Goal: Task Accomplishment & Management: Manage account settings

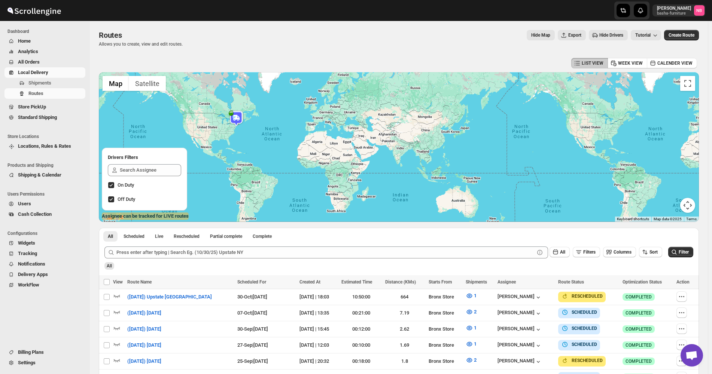
scroll to position [187, 0]
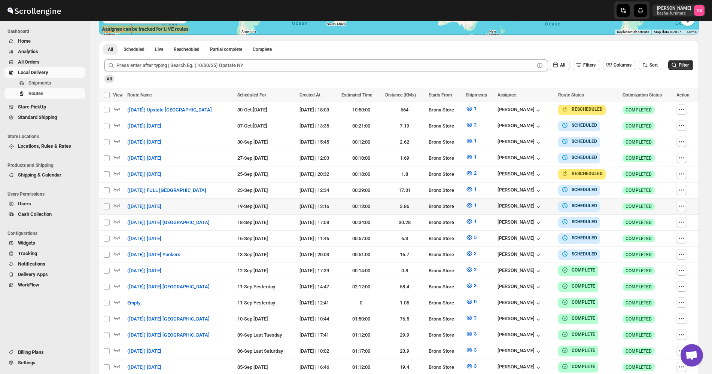
click at [56, 62] on span "All Orders" at bounding box center [51, 61] width 66 height 7
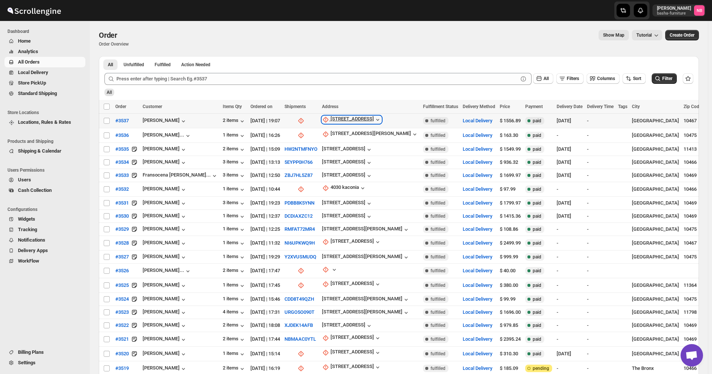
click at [353, 119] on div "[STREET_ADDRESS]" at bounding box center [351, 119] width 43 height 7
click at [348, 158] on span "Update manually" at bounding box center [343, 160] width 36 height 6
select select "US"
select select "[US_STATE]"
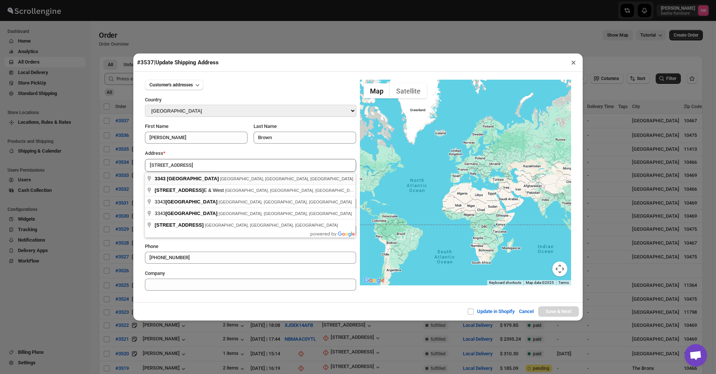
type input "[STREET_ADDRESS]"
type input "[GEOGRAPHIC_DATA]"
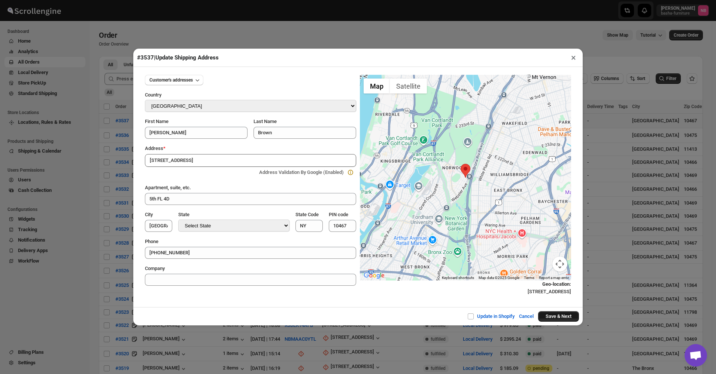
click at [558, 319] on button "Save & Next" at bounding box center [558, 316] width 41 height 10
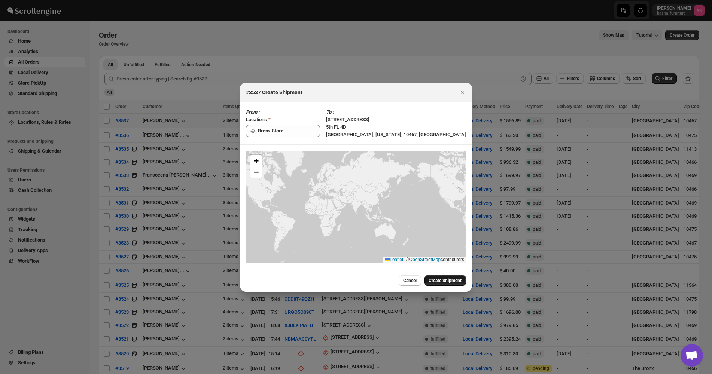
click at [451, 278] on span "Create Shipment" at bounding box center [445, 281] width 33 height 6
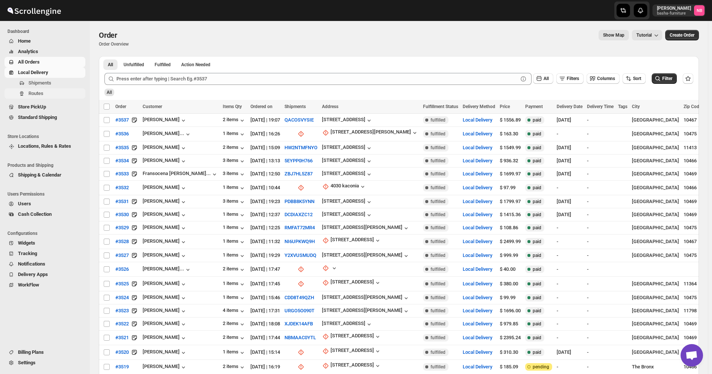
click at [48, 91] on span "Routes" at bounding box center [55, 93] width 55 height 7
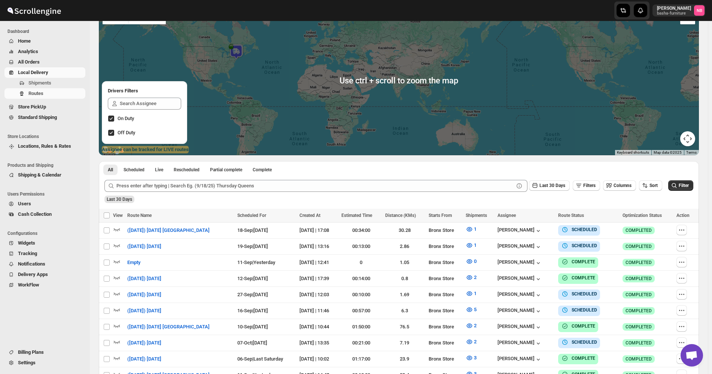
scroll to position [75, 0]
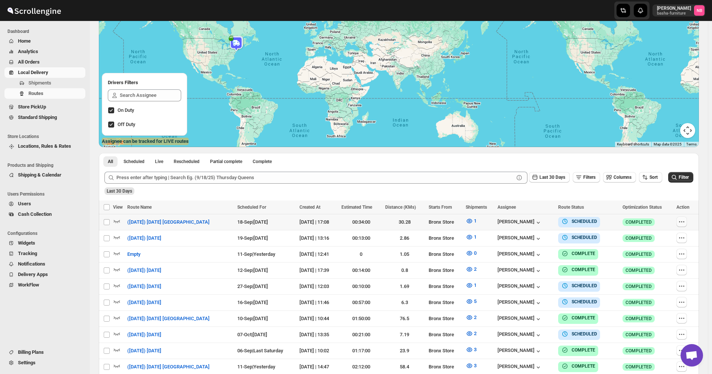
click at [685, 221] on icon "button" at bounding box center [681, 221] width 7 height 7
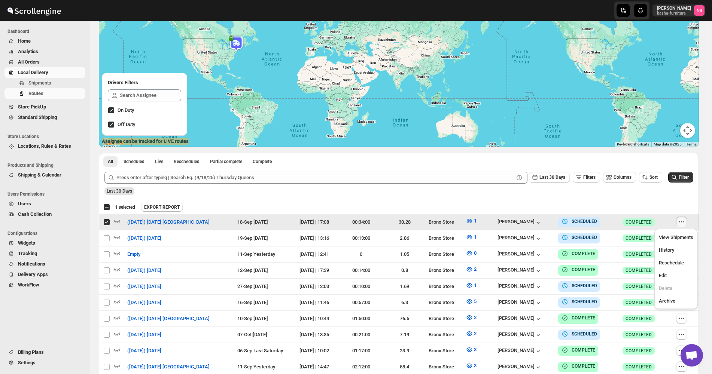
click at [679, 269] on ul "View Shipments History Reschedule Edit Delete Archive" at bounding box center [675, 269] width 39 height 76
checkbox input "false"
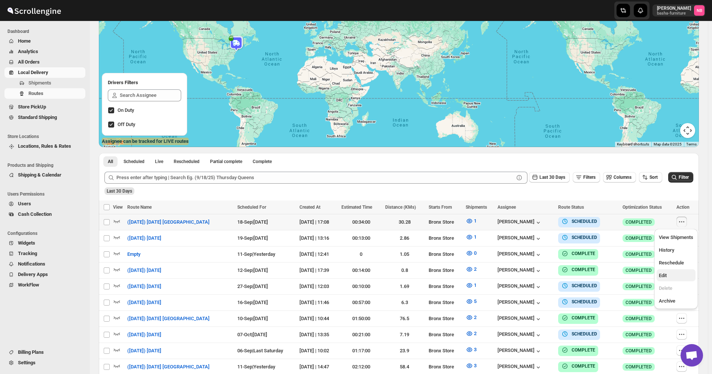
click at [679, 272] on span "Edit" at bounding box center [676, 275] width 34 height 7
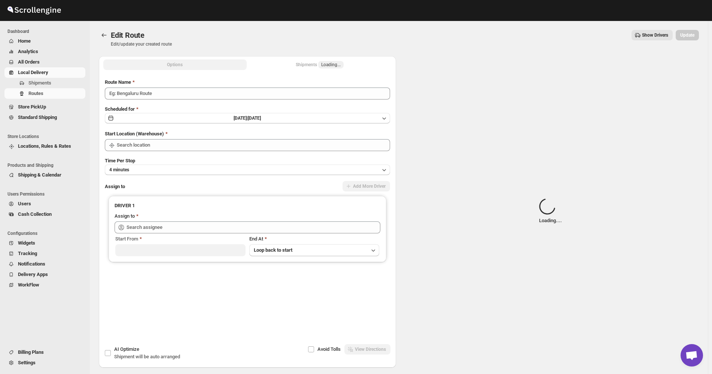
type input "([DATE]) [DATE] [GEOGRAPHIC_DATA]"
type input "[PERSON_NAME] ([EMAIL_ADDRESS][DOMAIN_NAME])"
type input "Bronx Store"
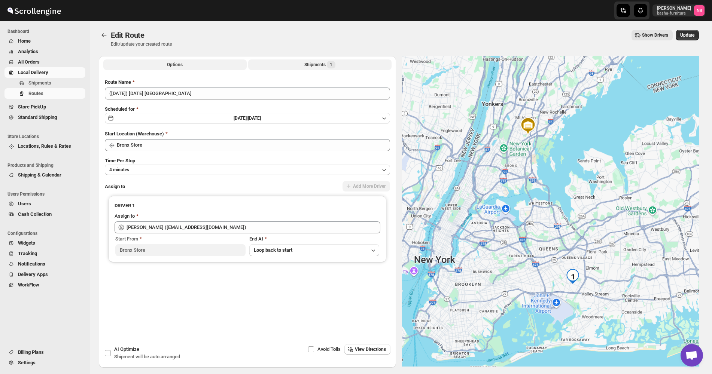
click at [334, 67] on span "1" at bounding box center [331, 64] width 9 height 7
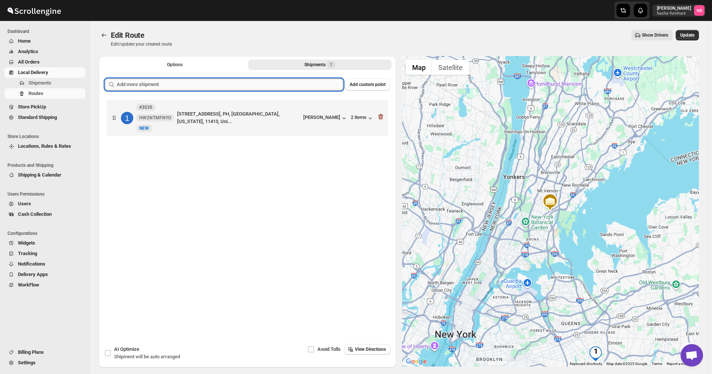
click at [311, 80] on input "text" at bounding box center [230, 85] width 226 height 12
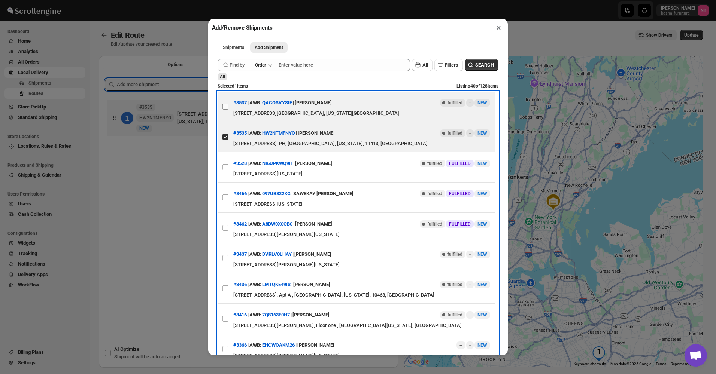
click at [229, 107] on label "View details for 68c4ae068f29d9ce0bed9365" at bounding box center [225, 107] width 16 height 30
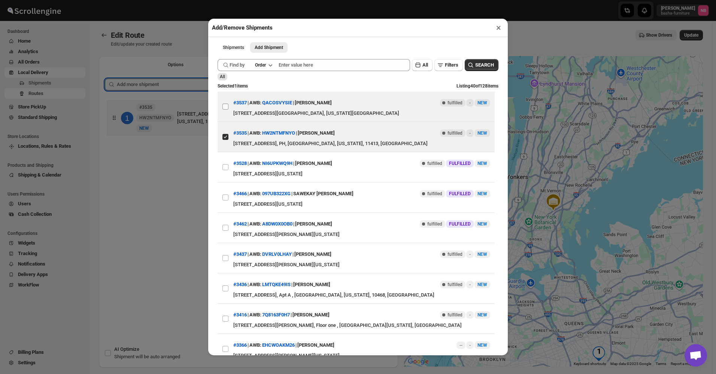
click at [228, 107] on input "View details for 68c4ae068f29d9ce0bed9365" at bounding box center [225, 107] width 6 height 6
checkbox input "true"
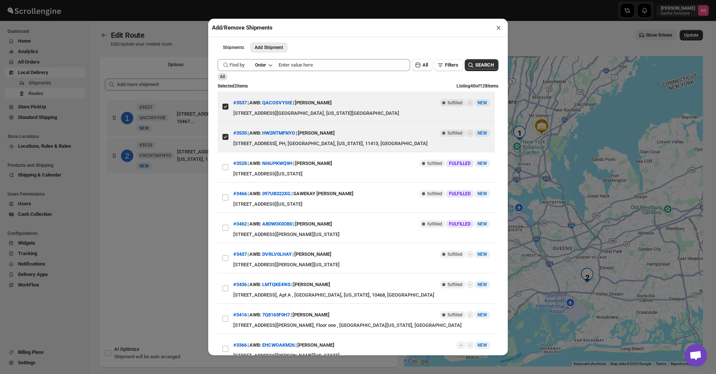
click at [177, 214] on div "Add/Remove Shipments × Shipments Add Shipment More views Shipments Add Shipment…" at bounding box center [358, 187] width 716 height 374
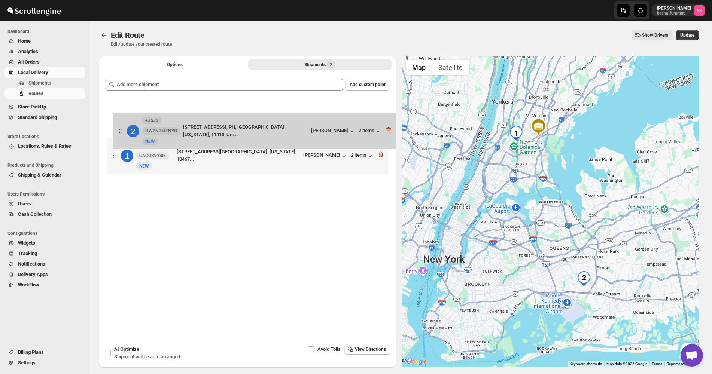
drag, startPoint x: 233, startPoint y: 161, endPoint x: 240, endPoint y: 116, distance: 45.9
click at [240, 116] on div "1 #[GEOGRAPHIC_DATA][STREET_ADDRESS][US_STATE]... [PERSON_NAME] 2 items 2 #3535…" at bounding box center [247, 137] width 285 height 79
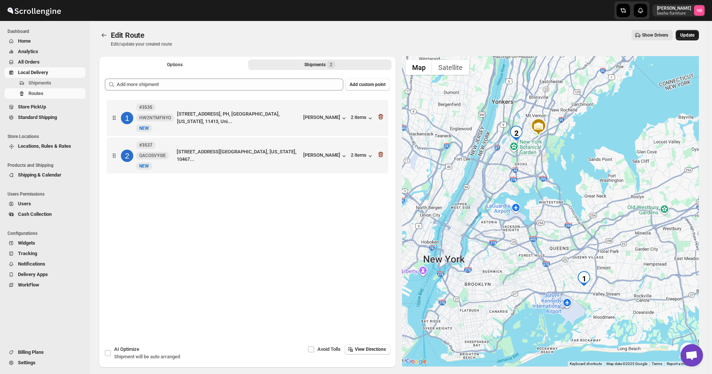
click at [699, 37] on button "Update" at bounding box center [687, 35] width 23 height 10
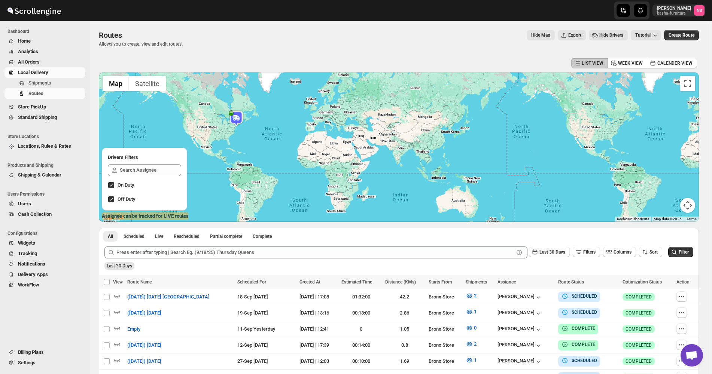
click at [67, 60] on span "All Orders" at bounding box center [51, 61] width 66 height 7
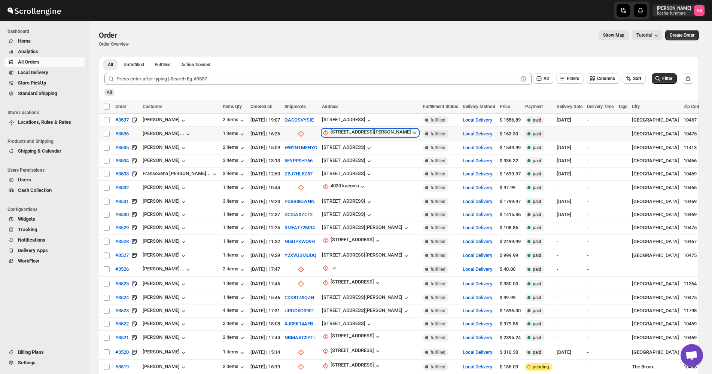
click at [356, 131] on div "[STREET_ADDRESS][PERSON_NAME]" at bounding box center [370, 132] width 80 height 7
click at [351, 170] on span "Update manually" at bounding box center [341, 173] width 36 height 6
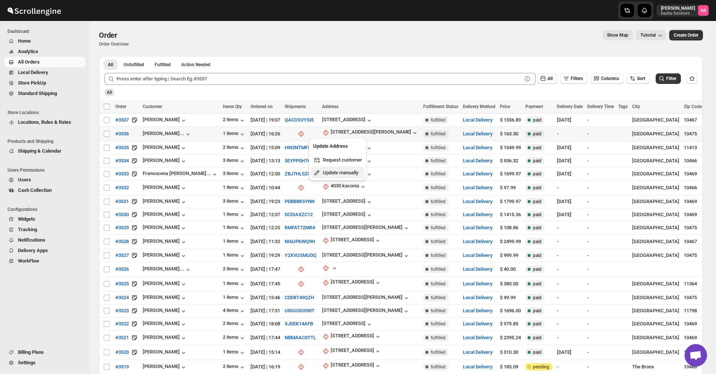
select select "US"
select select "[US_STATE]"
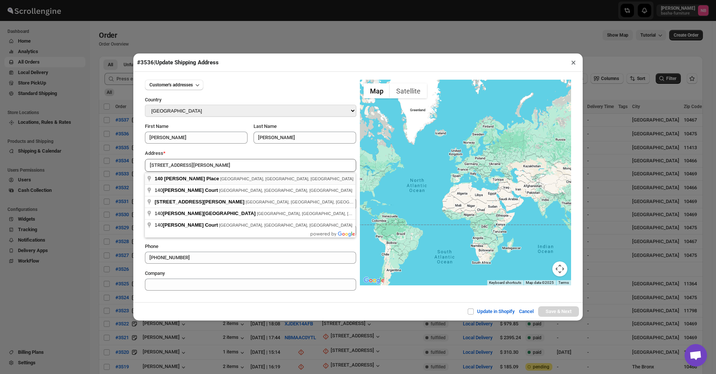
type input "[STREET_ADDRESS][PERSON_NAME]"
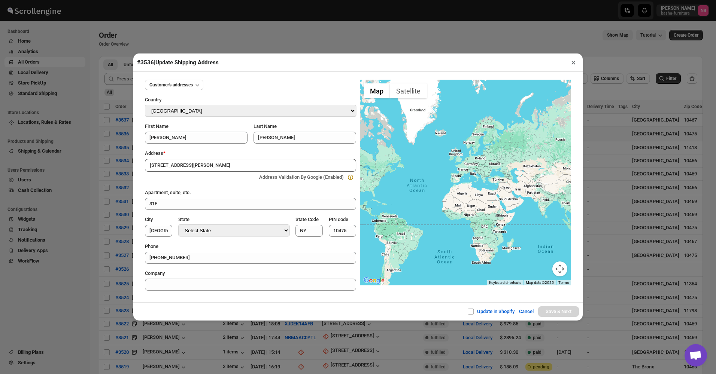
type input "[GEOGRAPHIC_DATA]"
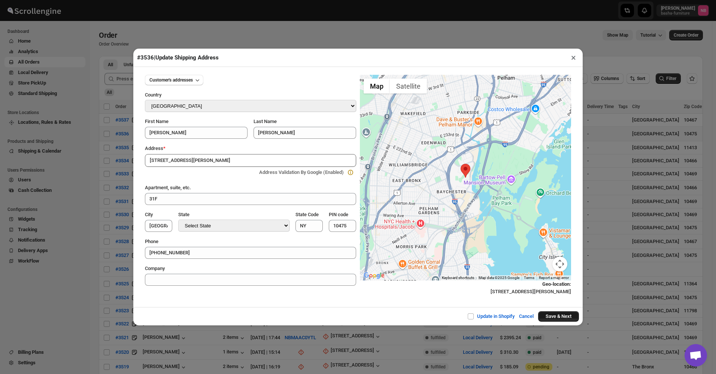
click at [555, 314] on button "Save & Next" at bounding box center [558, 316] width 41 height 10
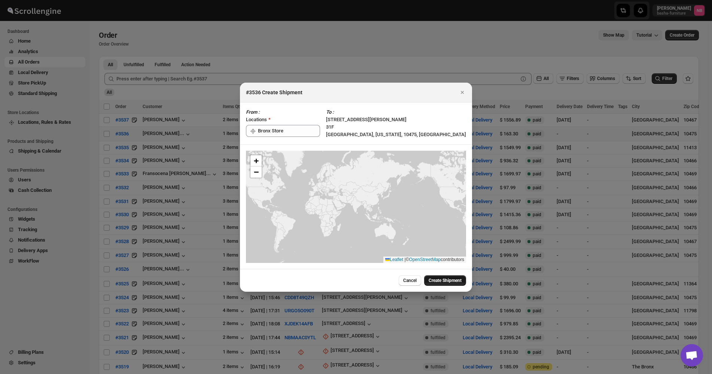
click at [434, 283] on span "Create Shipment" at bounding box center [445, 281] width 33 height 6
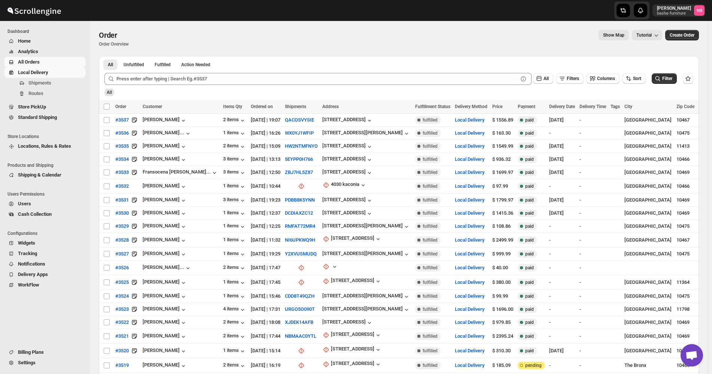
click at [54, 92] on span "Routes" at bounding box center [55, 93] width 55 height 7
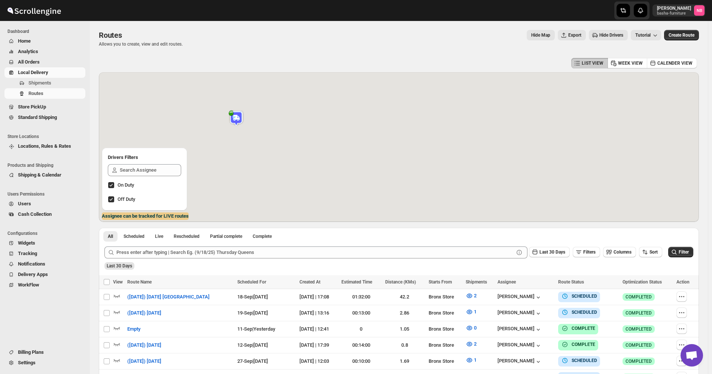
scroll to position [150, 0]
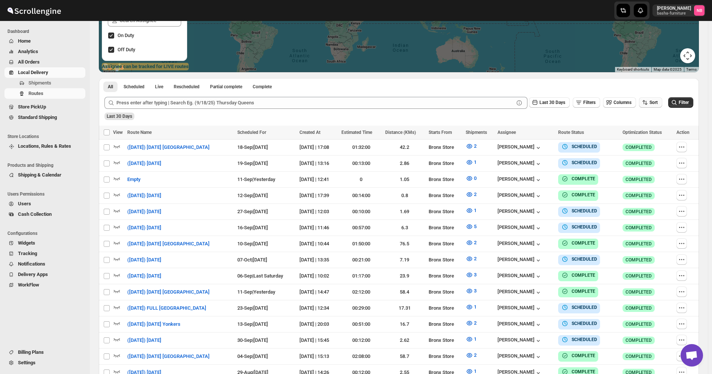
click at [656, 100] on span "Sort" at bounding box center [653, 102] width 8 height 5
click at [655, 138] on button "Due Date" at bounding box center [652, 143] width 45 height 12
click at [555, 103] on span "Last 30 Days" at bounding box center [552, 102] width 26 height 5
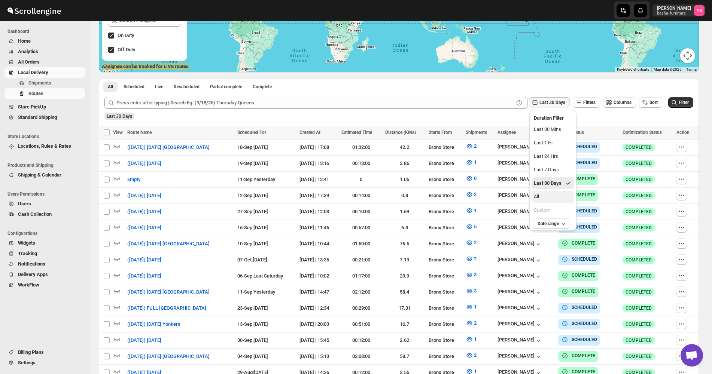
click at [557, 196] on button "All" at bounding box center [552, 197] width 43 height 12
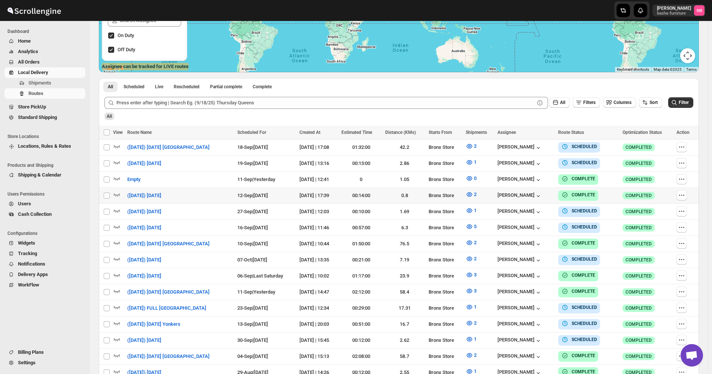
click at [689, 104] on span "Filter" at bounding box center [684, 102] width 10 height 5
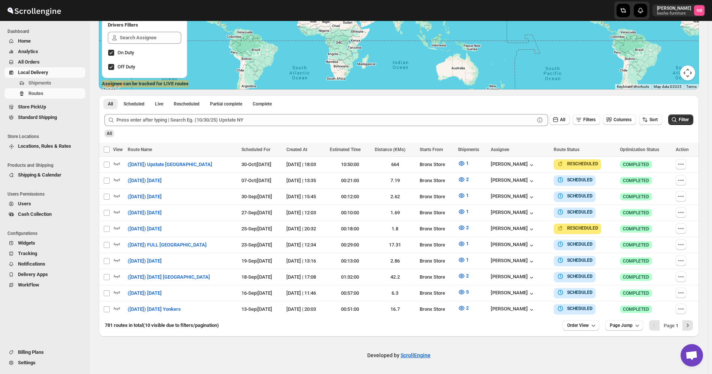
scroll to position [129, 0]
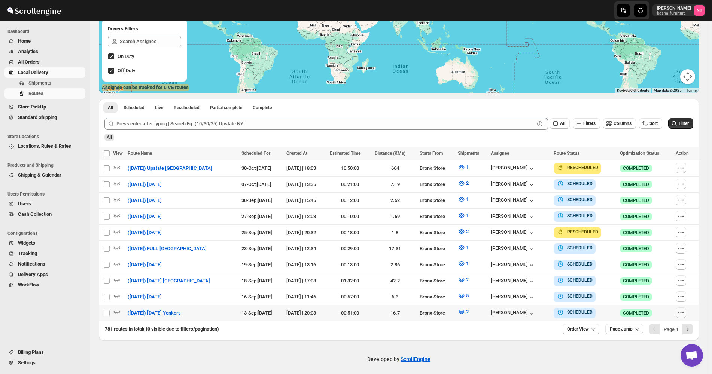
click at [683, 313] on icon "button" at bounding box center [682, 313] width 1 height 1
checkbox input "true"
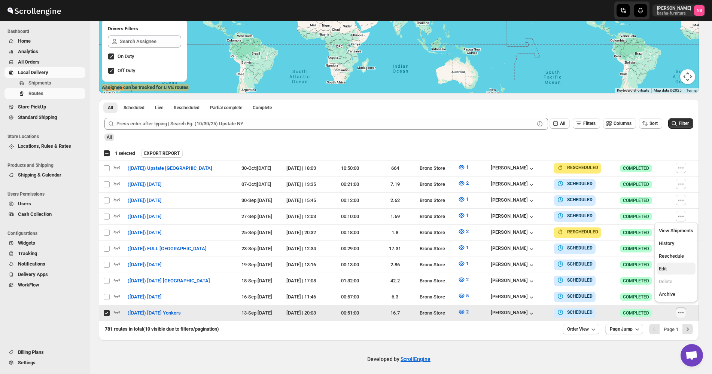
click at [679, 268] on span "Edit" at bounding box center [676, 268] width 34 height 7
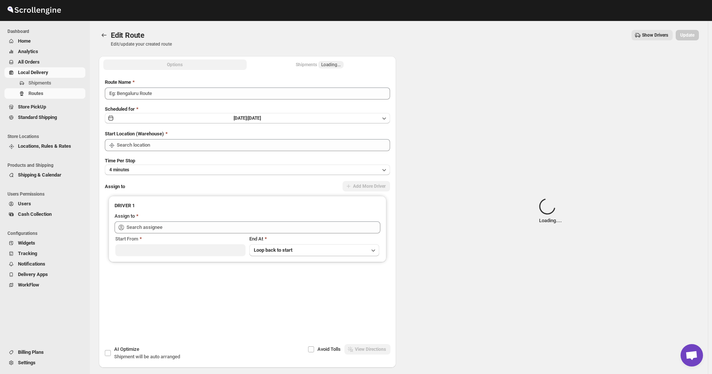
type input "([DATE]) [DATE] Yonkers"
type input "Bronx Store"
type input "[PERSON_NAME] ([EMAIL_ADDRESS][DOMAIN_NAME])"
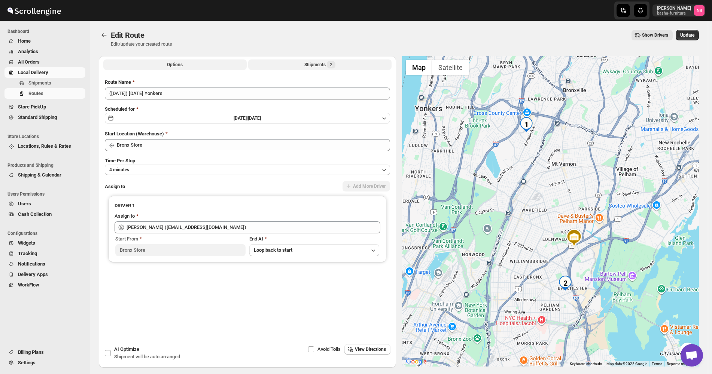
click at [297, 68] on button "Shipments 2" at bounding box center [319, 65] width 143 height 10
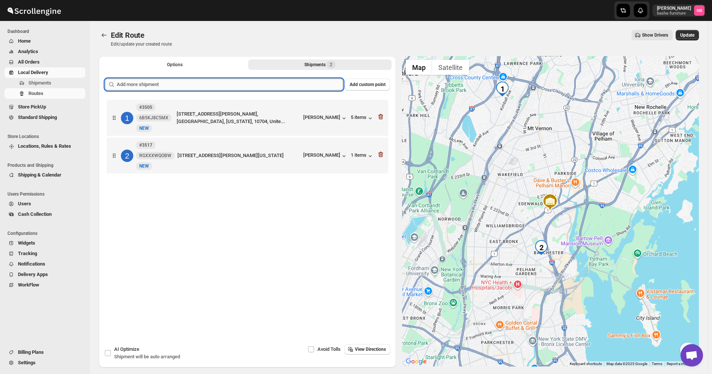
click at [285, 88] on input "text" at bounding box center [230, 85] width 226 height 12
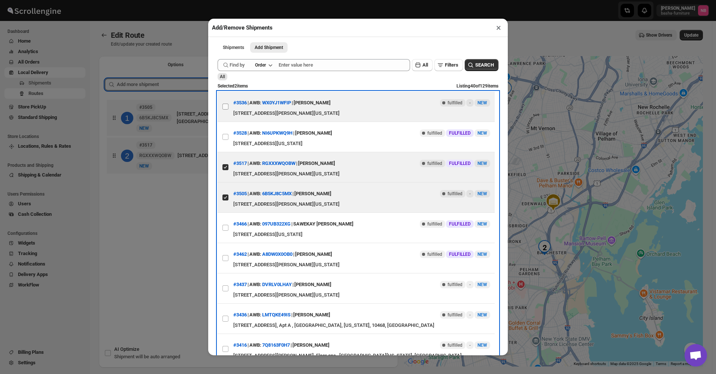
click at [226, 104] on label "View details for 68c4ae388f29d9ce0bed9368" at bounding box center [225, 107] width 16 height 30
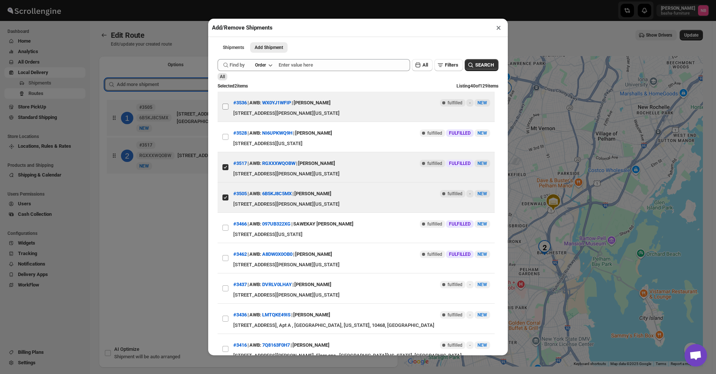
click at [226, 104] on input "View details for 68c4ae388f29d9ce0bed9368" at bounding box center [225, 107] width 6 height 6
checkbox input "true"
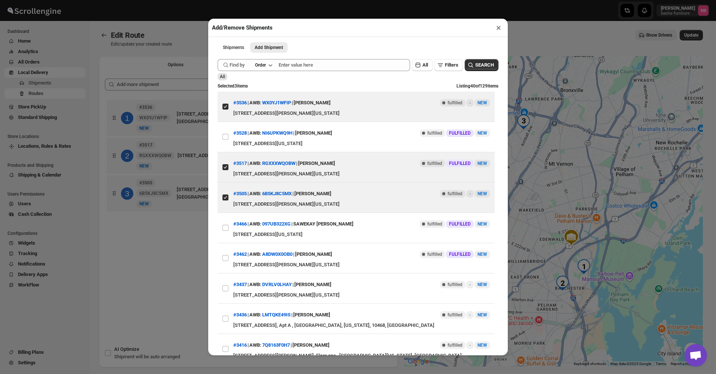
click at [163, 269] on div "Add/Remove Shipments × Shipments Add Shipment More views Shipments Add Shipment…" at bounding box center [358, 187] width 716 height 374
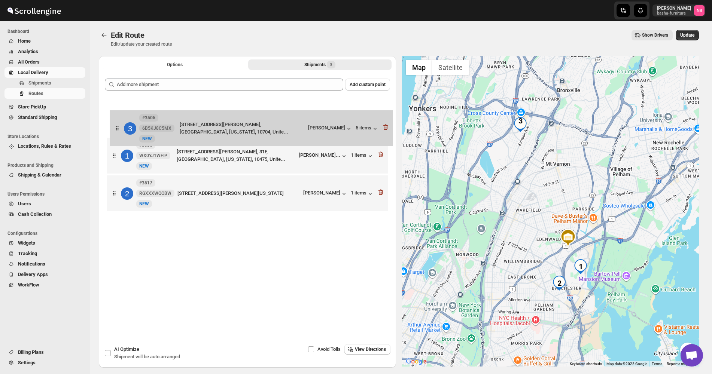
drag, startPoint x: 289, startPoint y: 195, endPoint x: 290, endPoint y: 107, distance: 87.6
click at [291, 110] on div "1 #3536 WX0YJ1WFIP [GEOGRAPHIC_DATA][STREET_ADDRESS][PERSON_NAME][GEOGRAPHIC_DA…" at bounding box center [247, 156] width 285 height 117
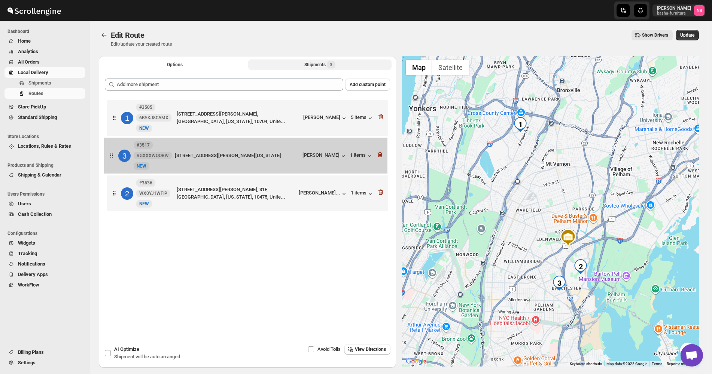
drag, startPoint x: 286, startPoint y: 199, endPoint x: 284, endPoint y: 149, distance: 50.9
click at [283, 151] on div "1 #3505 6B5KJ8C5MX [GEOGRAPHIC_DATA][STREET_ADDRESS][PERSON_NAME], [GEOGRAPHIC_…" at bounding box center [247, 156] width 285 height 117
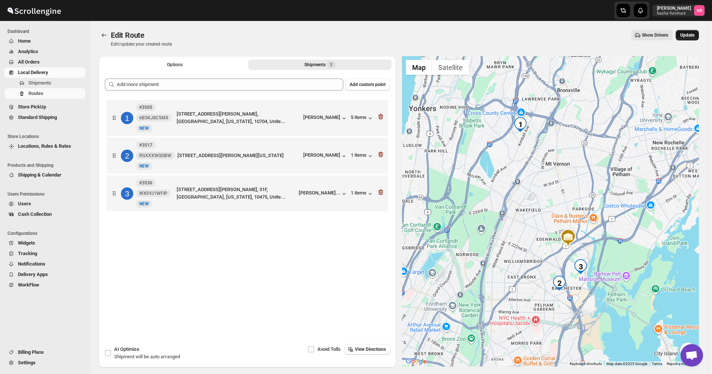
click at [694, 38] on span "Update" at bounding box center [687, 35] width 14 height 6
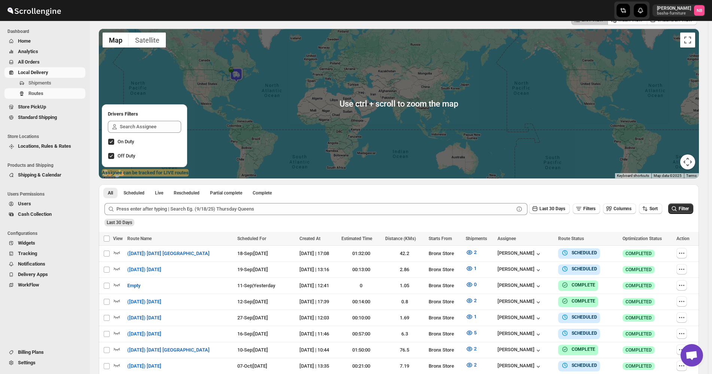
scroll to position [150, 0]
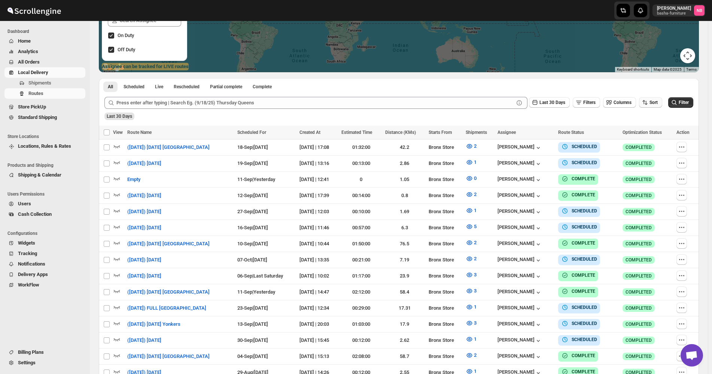
click at [658, 101] on span "Sort" at bounding box center [653, 102] width 8 height 5
click at [655, 137] on button "Due Date" at bounding box center [652, 143] width 45 height 12
click at [550, 100] on span "Last 30 Days" at bounding box center [552, 102] width 26 height 5
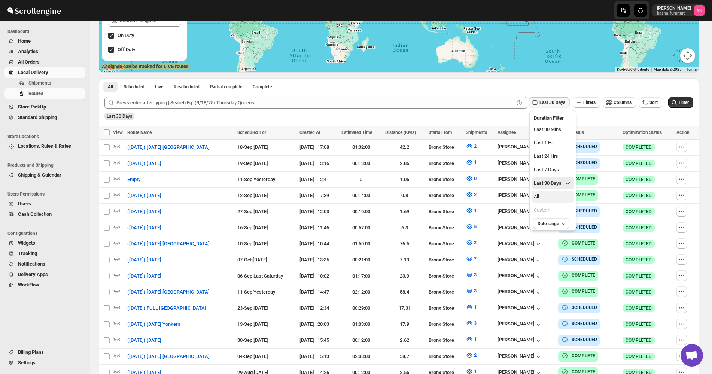
drag, startPoint x: 549, startPoint y: 198, endPoint x: 581, endPoint y: 185, distance: 33.9
click at [551, 198] on button "All" at bounding box center [552, 197] width 43 height 12
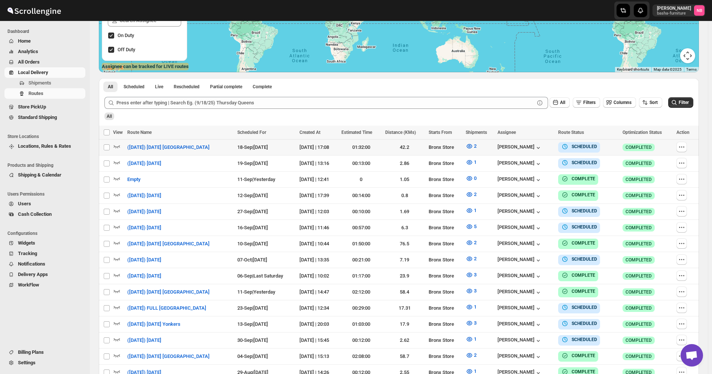
click at [687, 104] on span "Filter" at bounding box center [684, 102] width 10 height 5
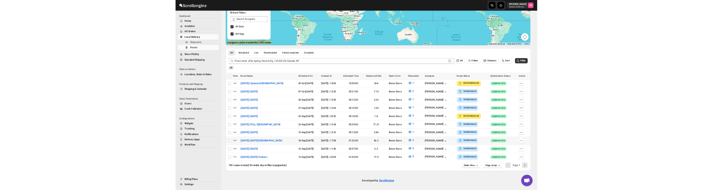
scroll to position [129, 0]
